Goal: Navigation & Orientation: Find specific page/section

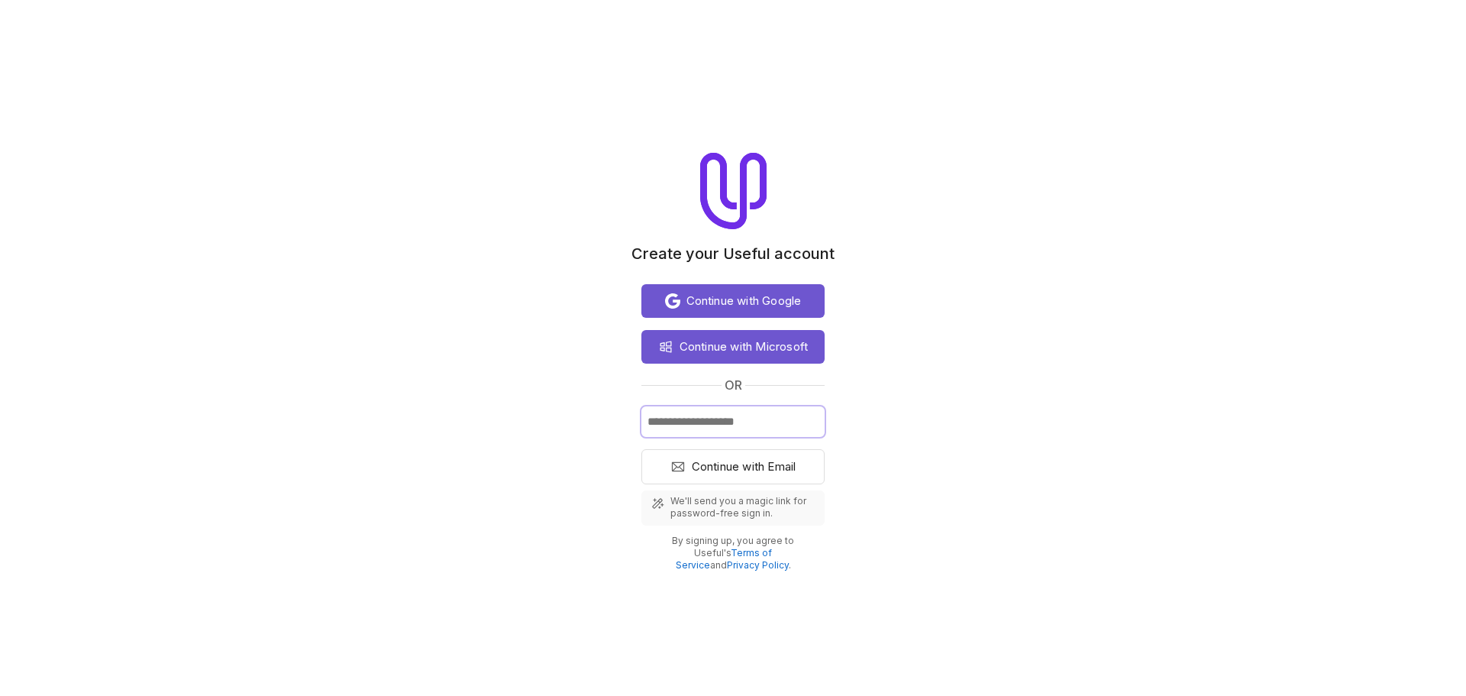
click at [745, 427] on input "Email" at bounding box center [733, 421] width 183 height 31
type input "**********"
click at [743, 460] on span "Continue with Email" at bounding box center [744, 466] width 105 height 18
click at [765, 345] on span "Continue with Microsoft" at bounding box center [744, 347] width 129 height 18
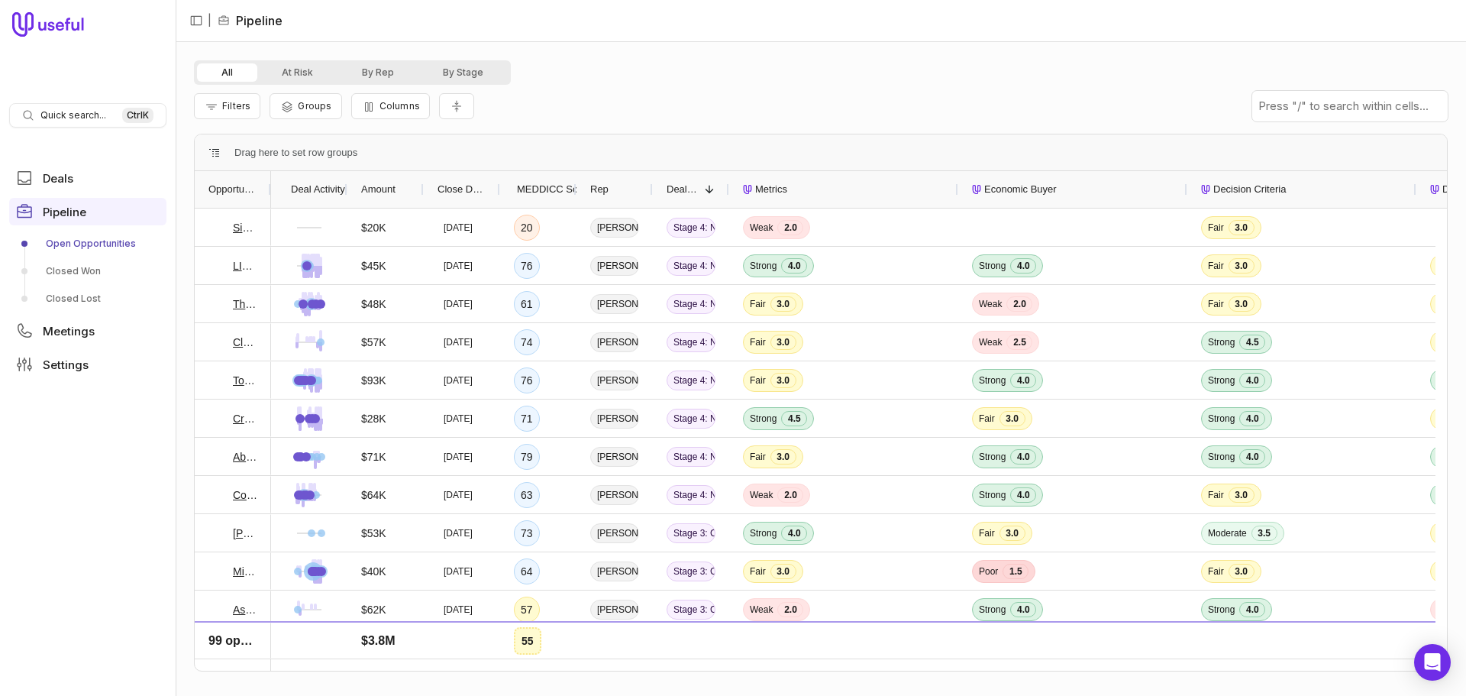
click at [98, 250] on link "Open Opportunities" at bounding box center [87, 243] width 157 height 24
click at [131, 247] on link "Open Opportunities" at bounding box center [87, 243] width 157 height 24
click at [102, 247] on link "Open Opportunities" at bounding box center [87, 243] width 157 height 24
click at [69, 174] on span "Deals" at bounding box center [58, 178] width 31 height 11
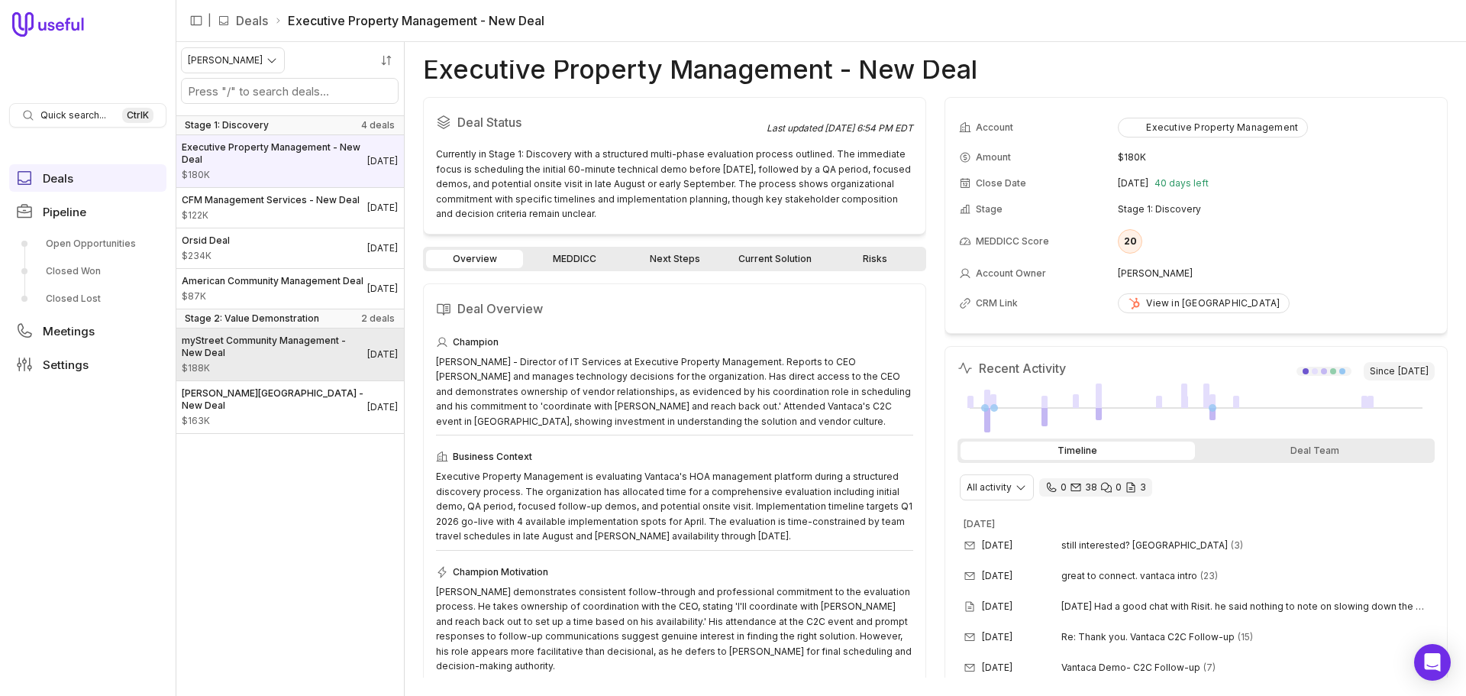
click at [302, 359] on span "myStreet Community Management - New Deal" at bounding box center [275, 347] width 186 height 24
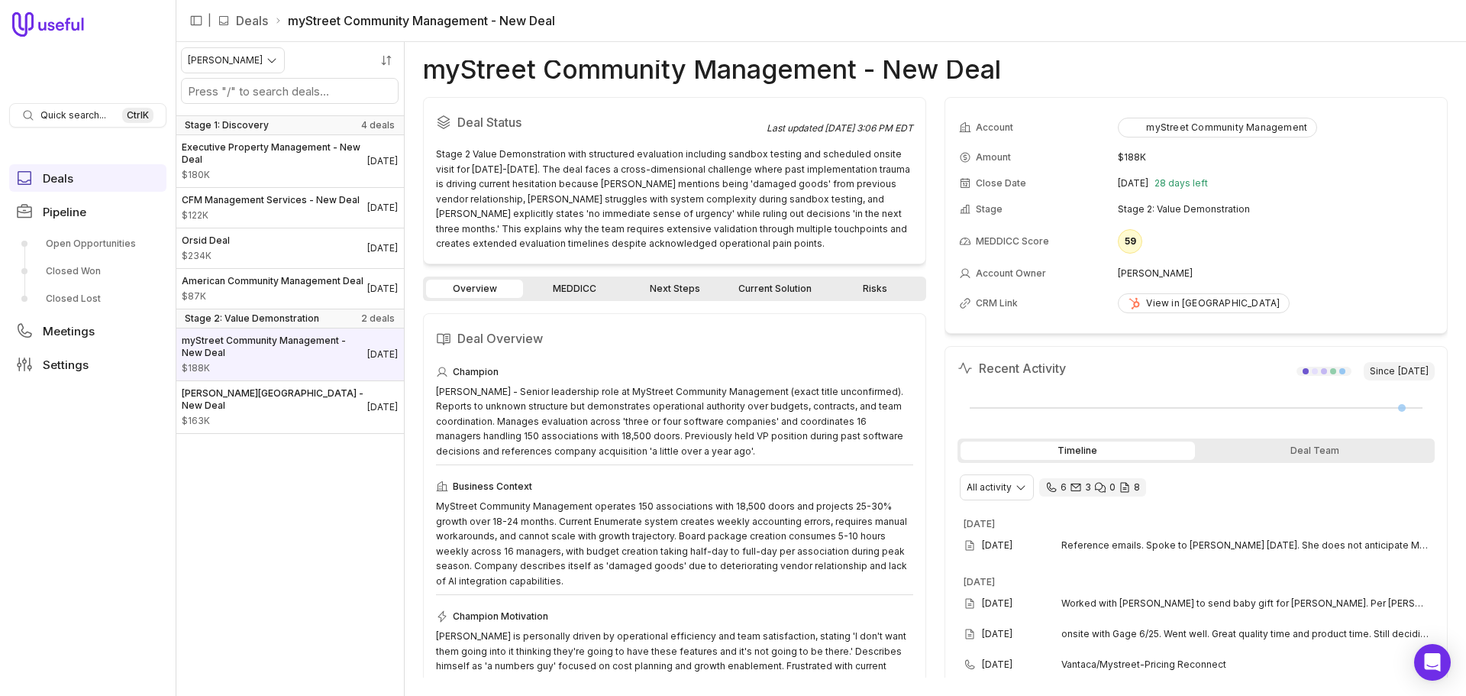
click at [580, 293] on link "MEDDICC" at bounding box center [574, 289] width 97 height 18
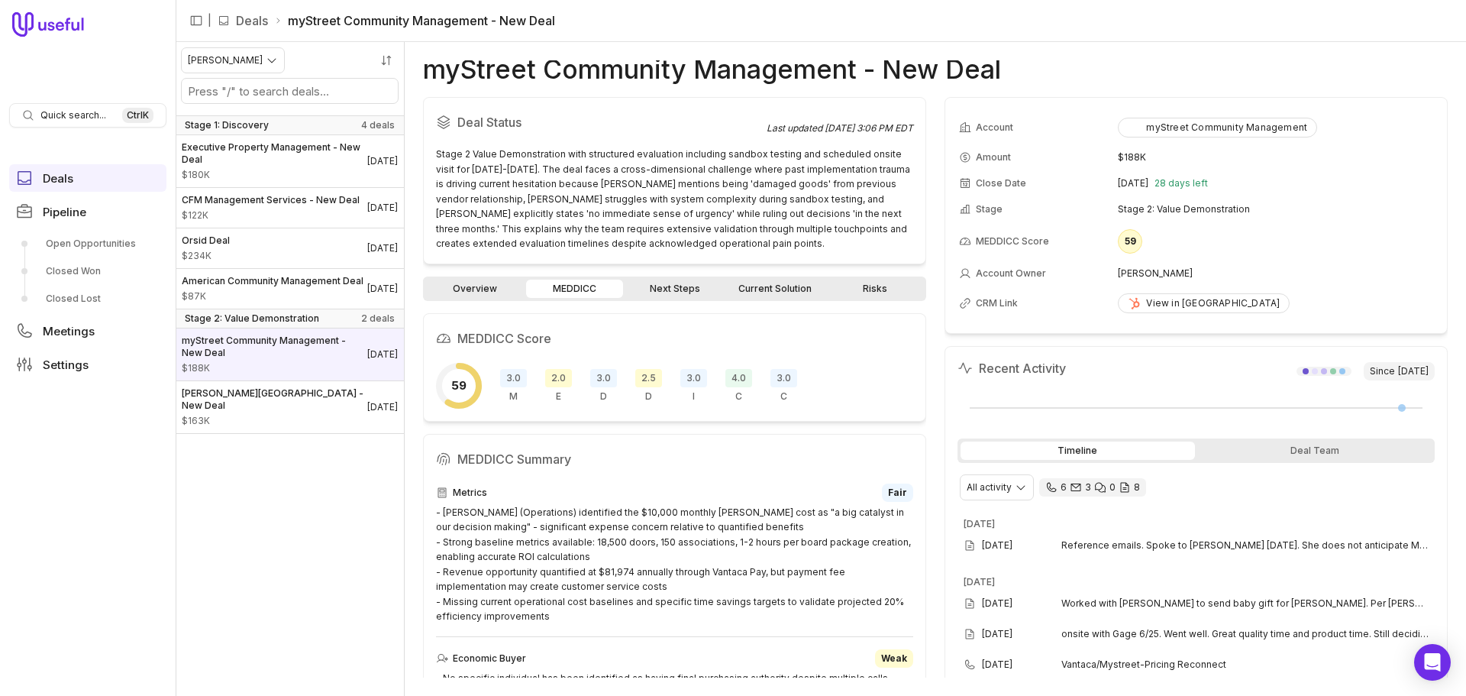
click at [690, 297] on link "Next Steps" at bounding box center [674, 289] width 97 height 18
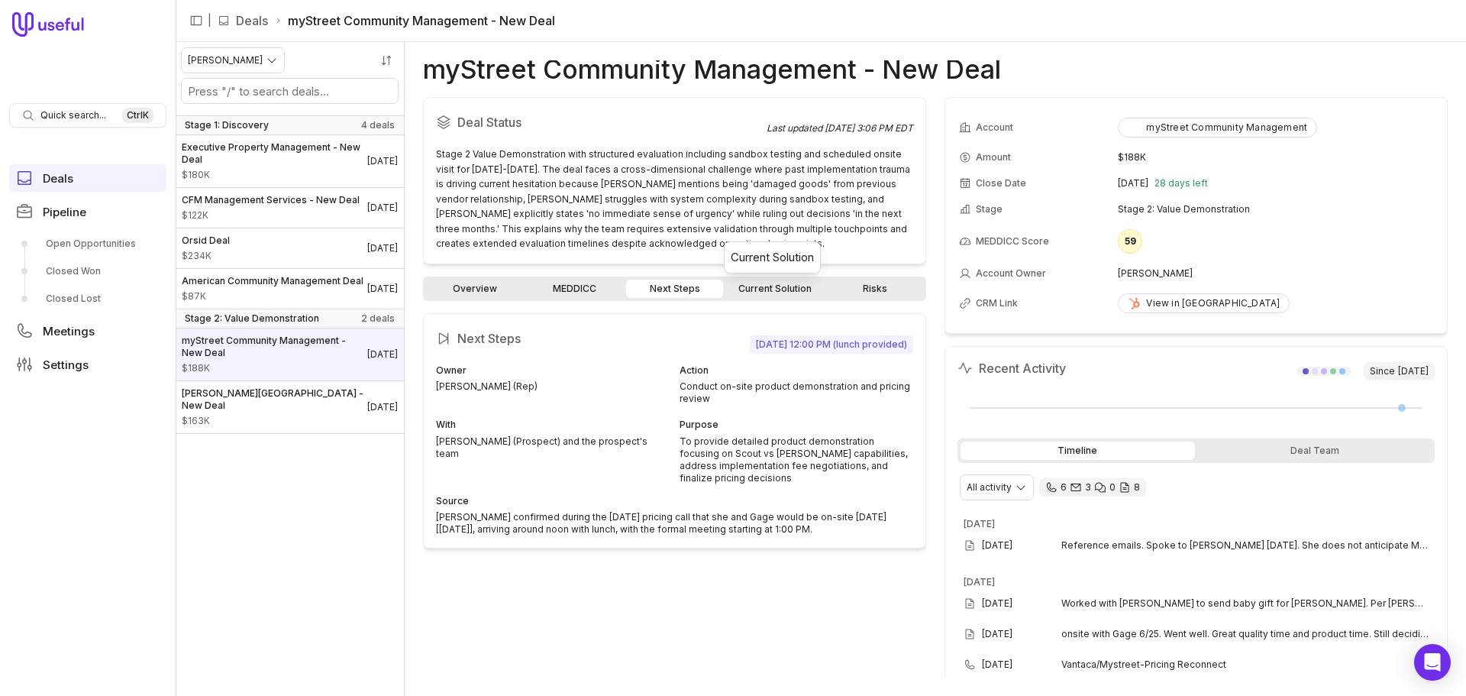
click at [746, 294] on link "Current Solution" at bounding box center [774, 289] width 97 height 18
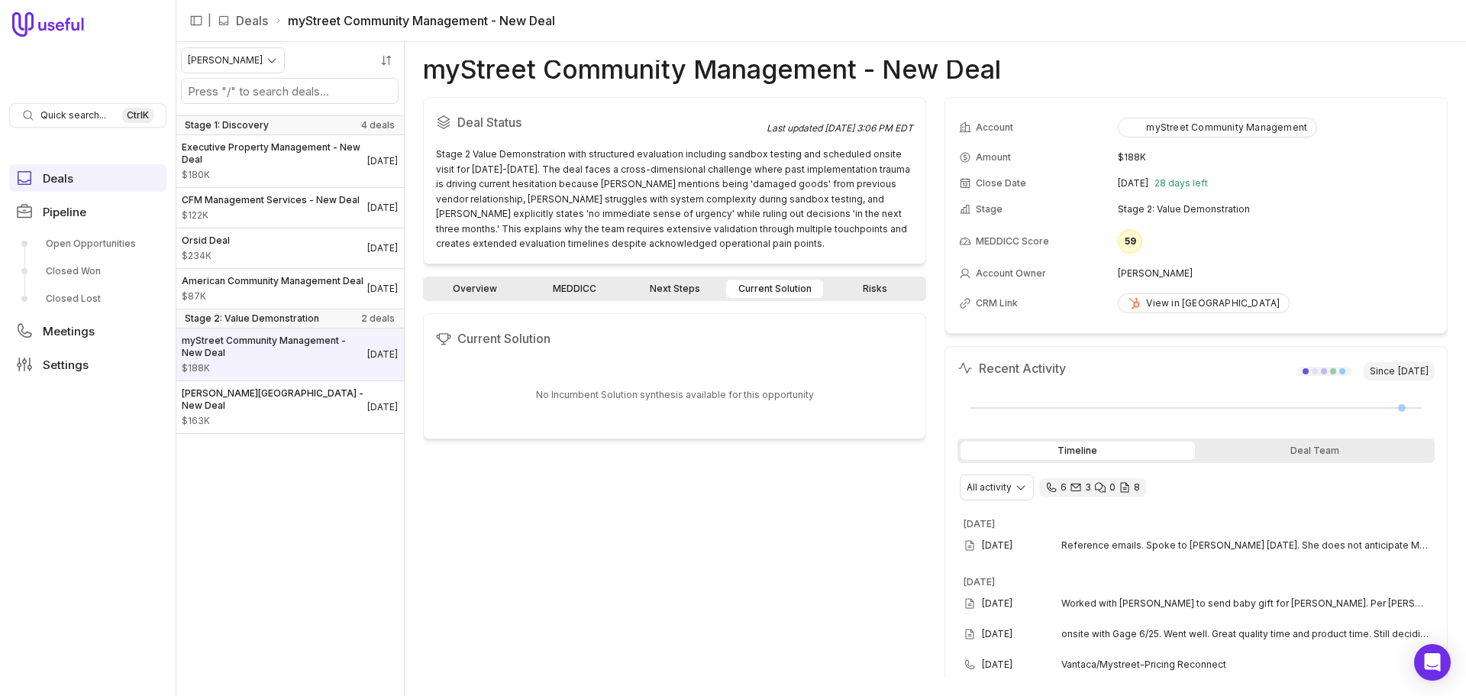
click at [886, 294] on link "Risks" at bounding box center [874, 289] width 97 height 18
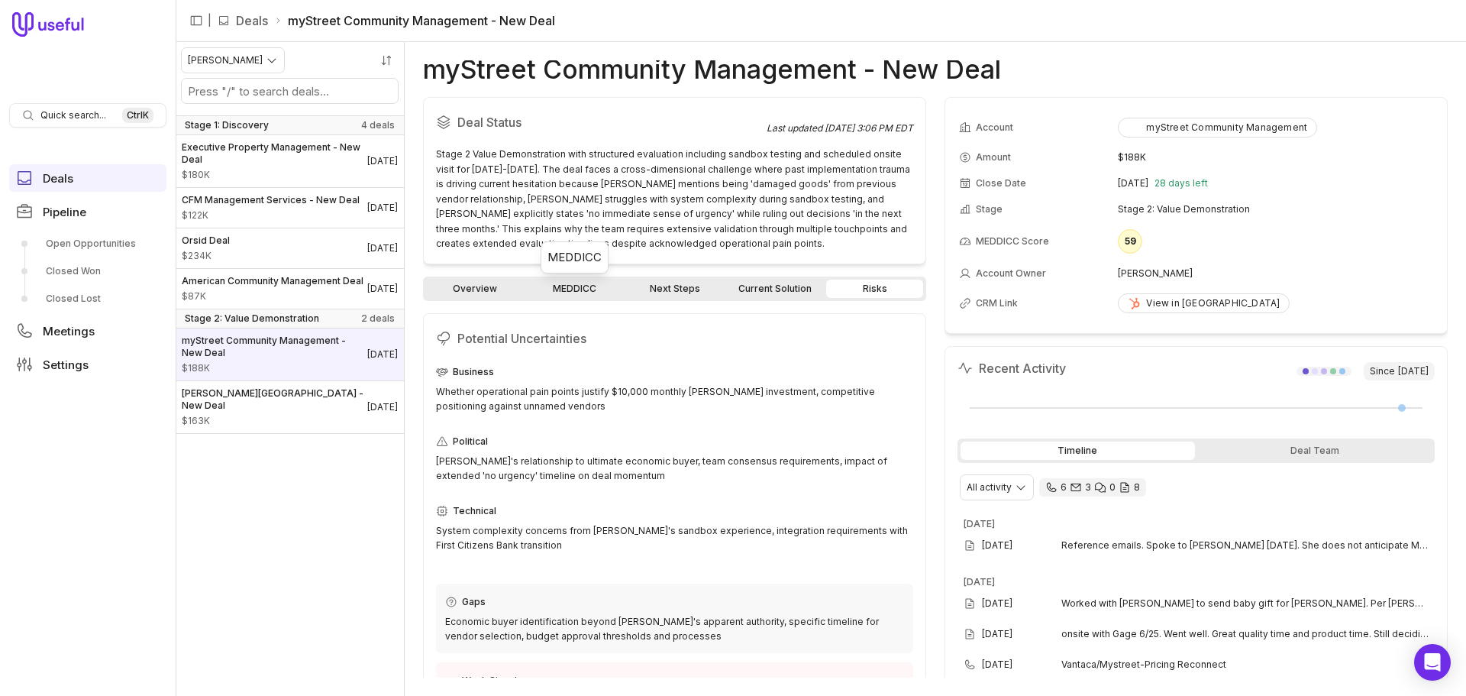
click at [586, 294] on link "MEDDICC" at bounding box center [574, 289] width 97 height 18
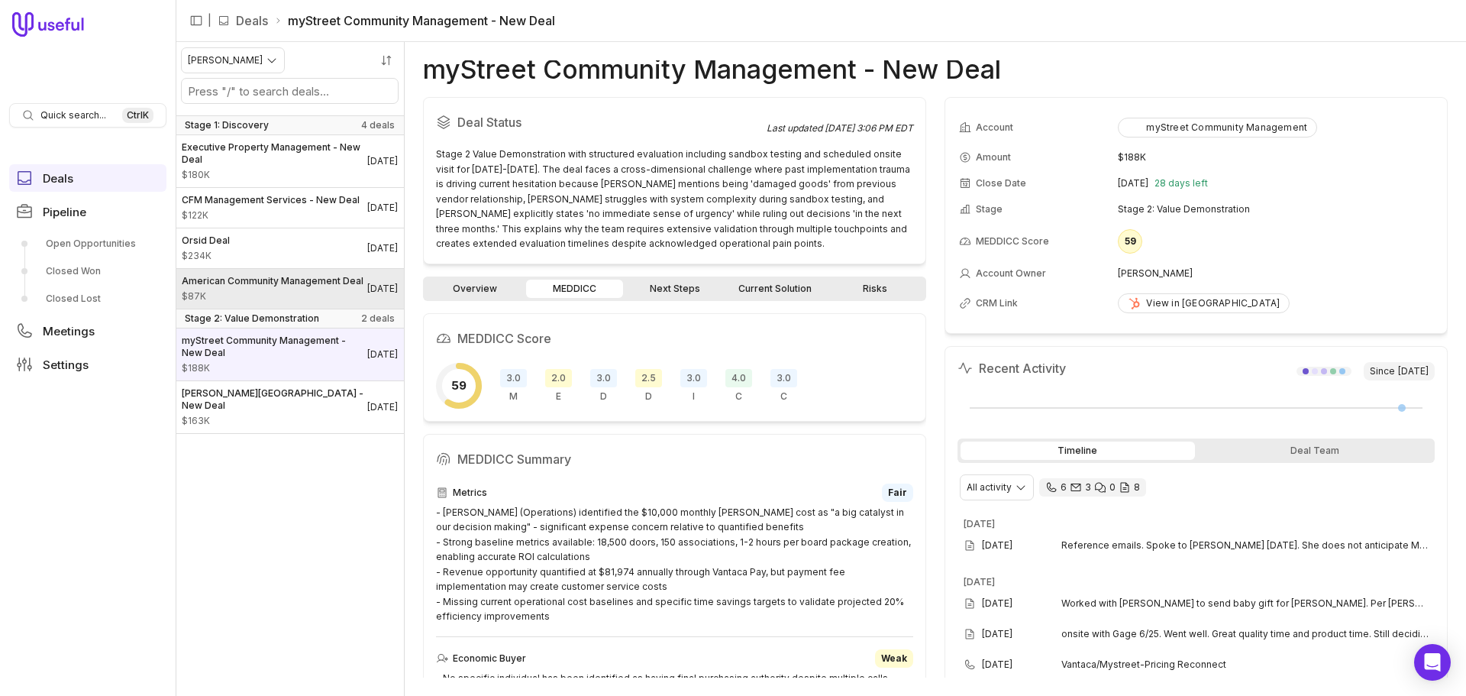
click at [270, 282] on link "American Community Management Deal $87K Feb 24, 2026" at bounding box center [290, 289] width 228 height 40
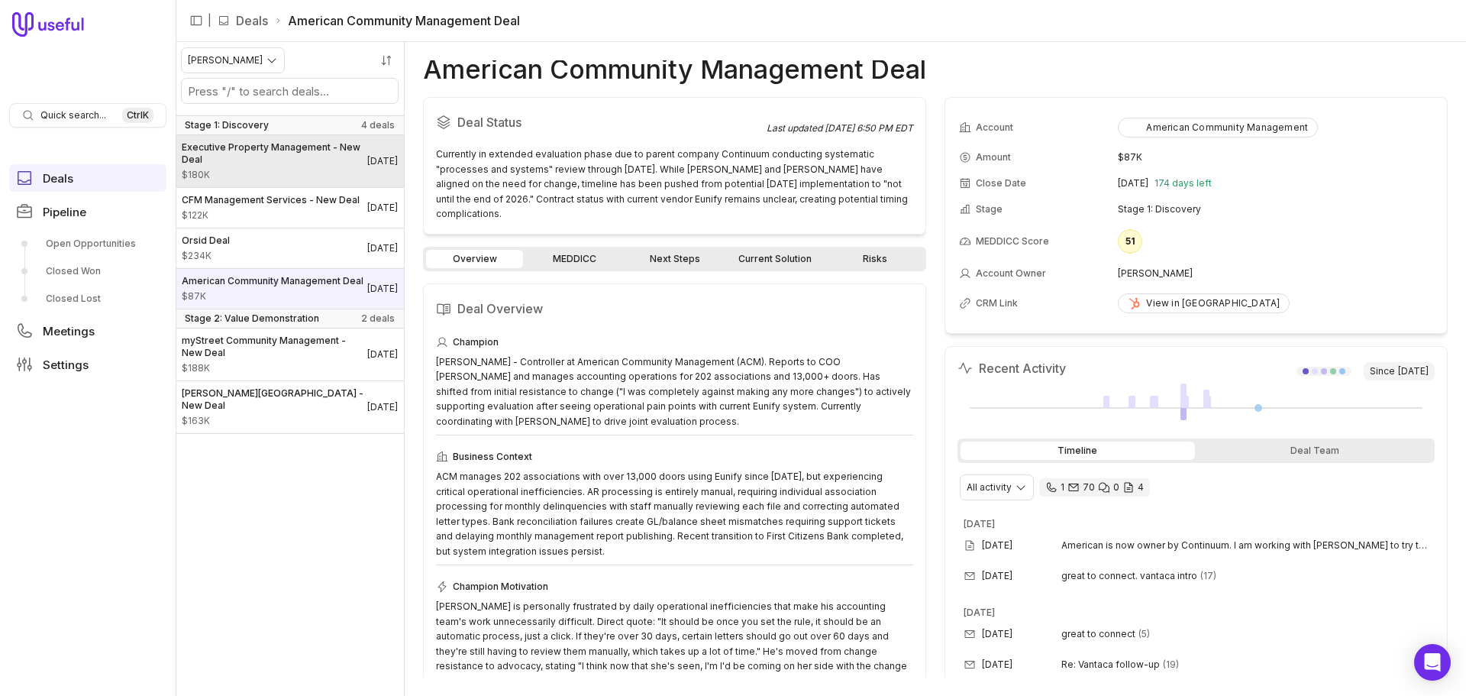
click at [329, 167] on div "Executive Property Management - New Deal $180K" at bounding box center [275, 161] width 186 height 40
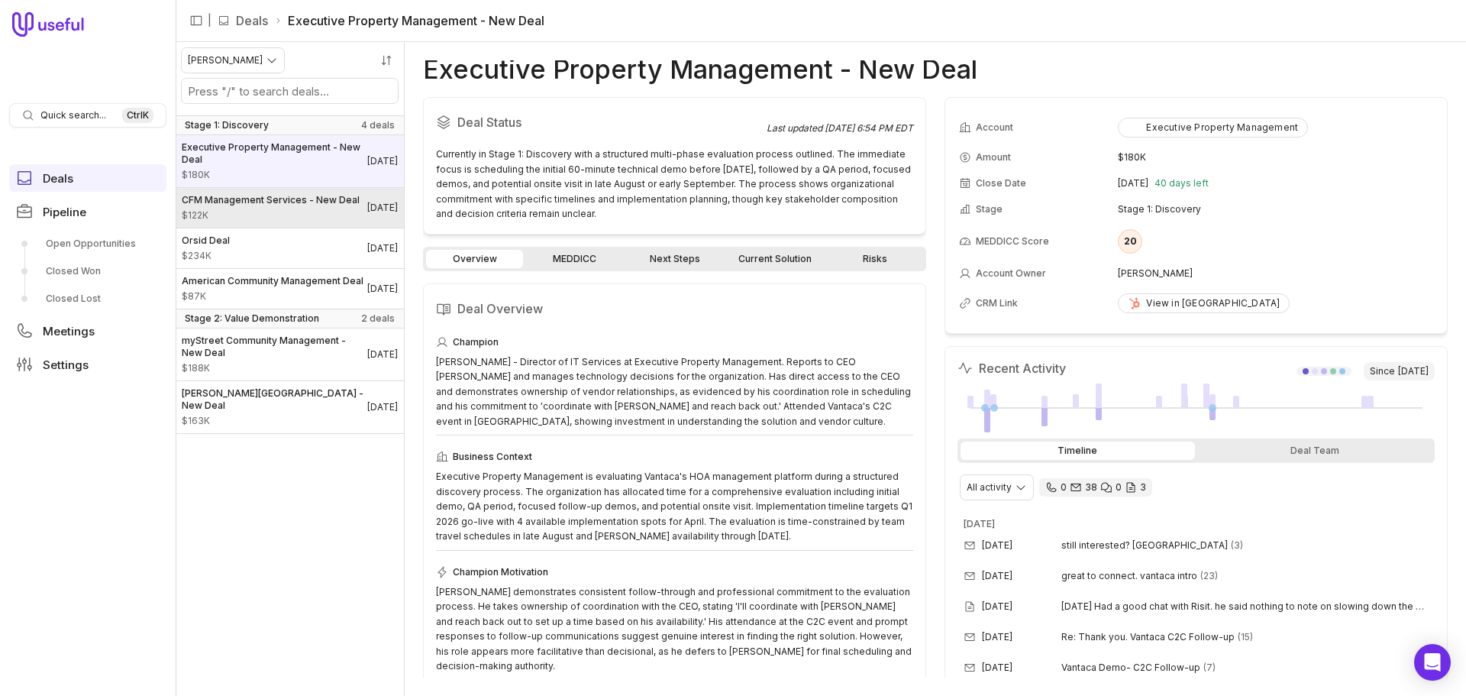
click at [323, 204] on span "CFM Management Services - New Deal" at bounding box center [271, 200] width 178 height 12
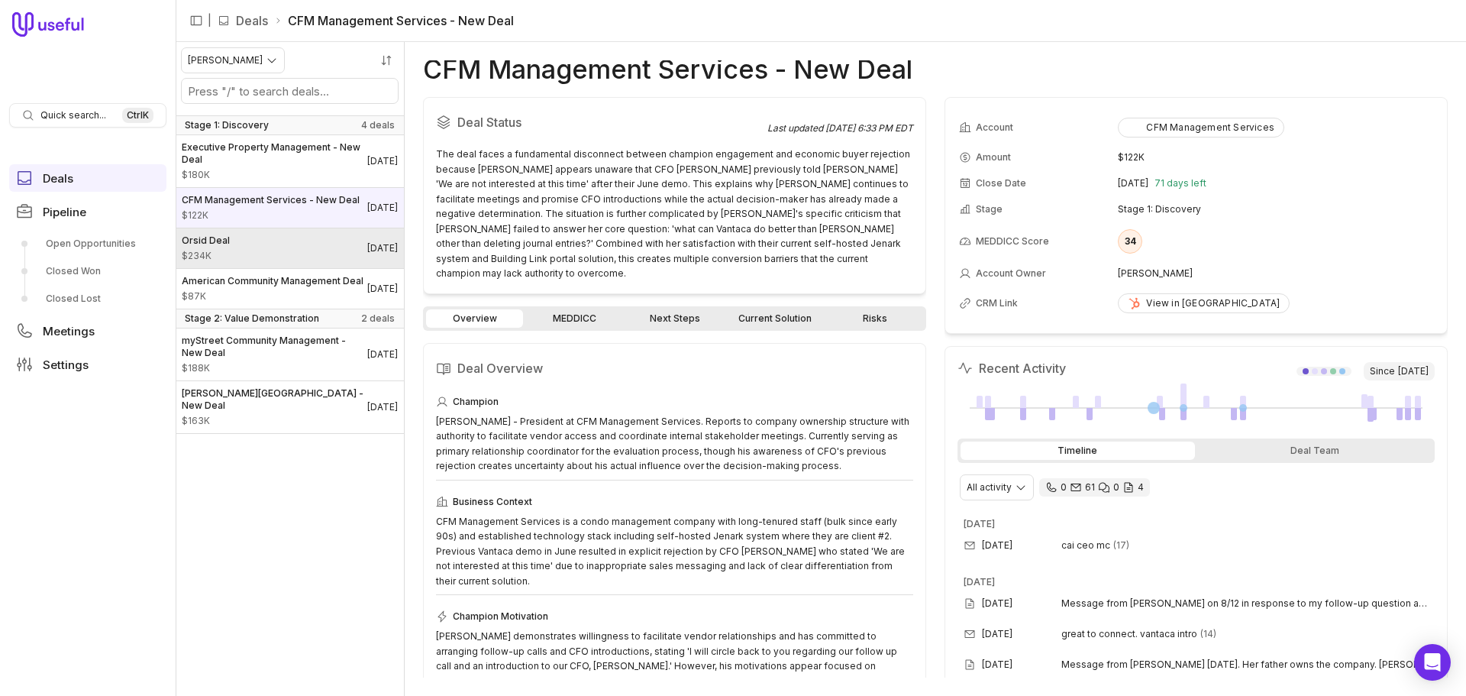
click at [298, 260] on link "Orsid Deal $234K Dec 21, 2025" at bounding box center [290, 248] width 228 height 40
